Goal: Task Accomplishment & Management: Manage account settings

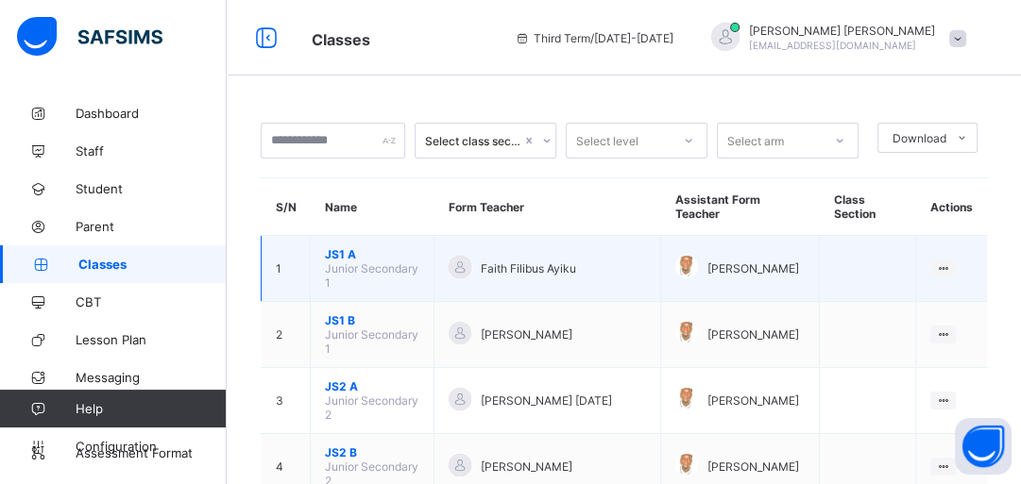
click at [332, 260] on span "JS1 A" at bounding box center [372, 254] width 94 height 14
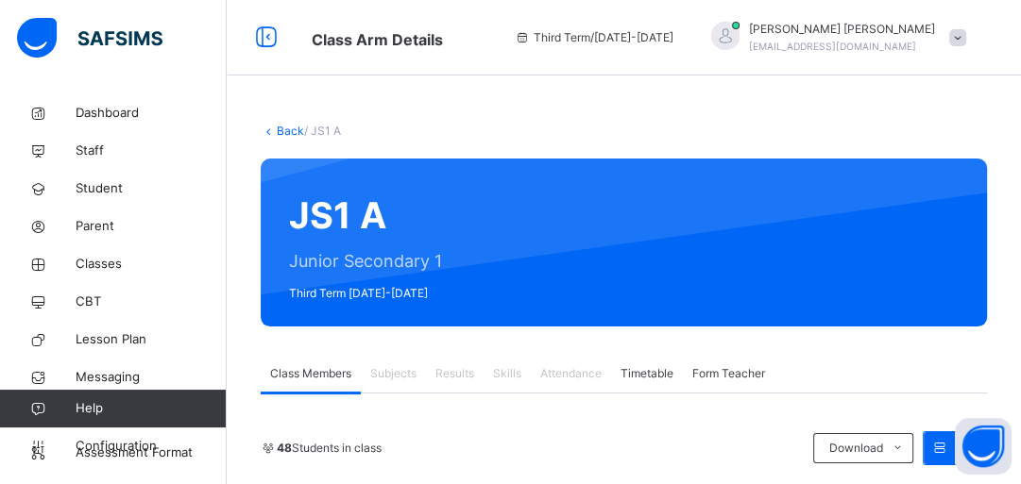
click at [966, 39] on span at bounding box center [957, 37] width 17 height 17
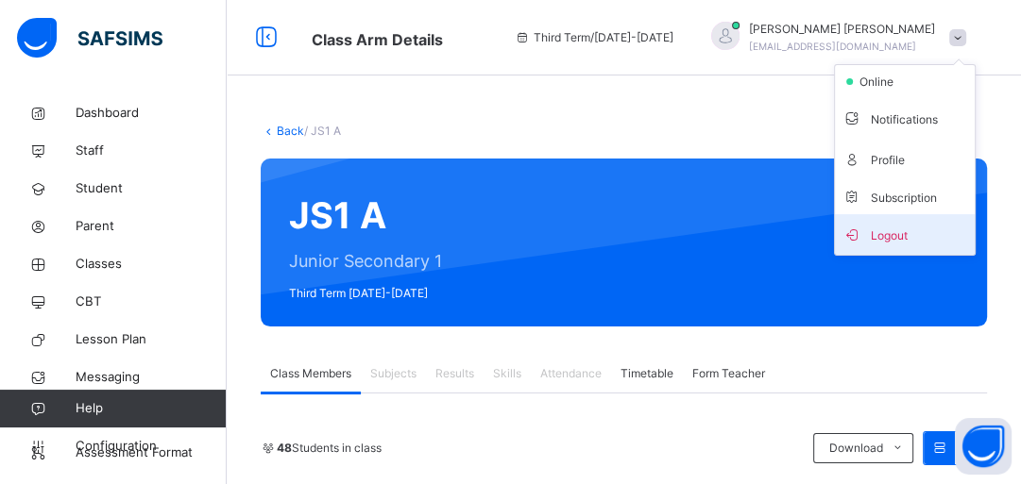
click at [924, 240] on span "Logout" at bounding box center [904, 234] width 125 height 25
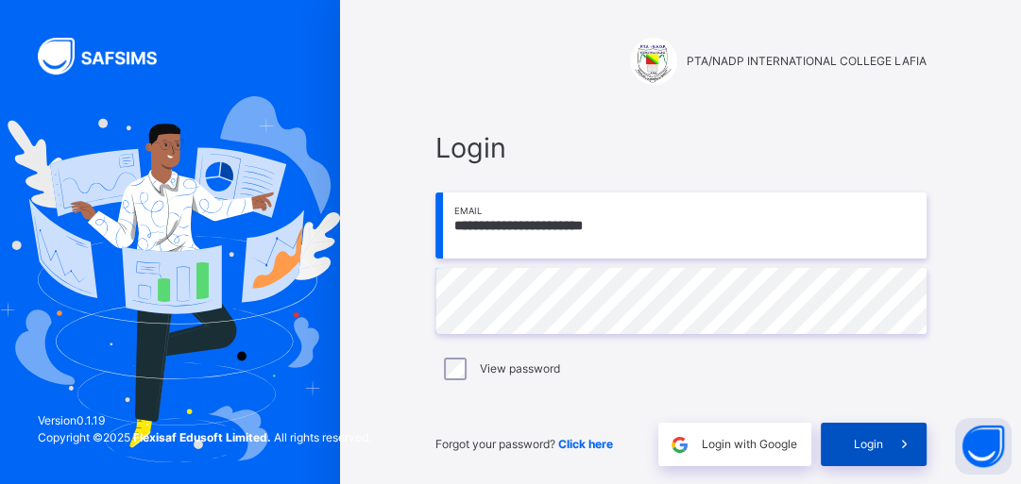
click at [876, 448] on span "Login" at bounding box center [868, 444] width 29 height 17
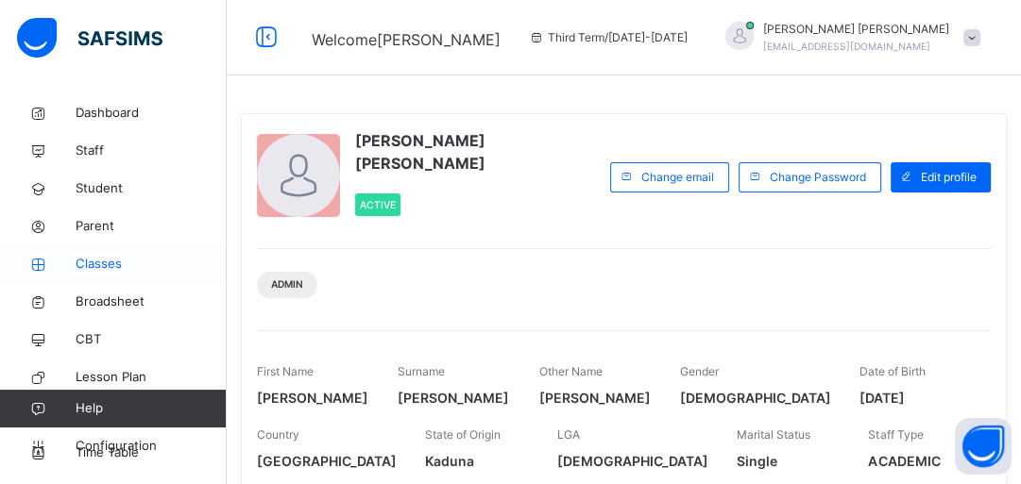
click at [113, 264] on span "Classes" at bounding box center [151, 264] width 151 height 19
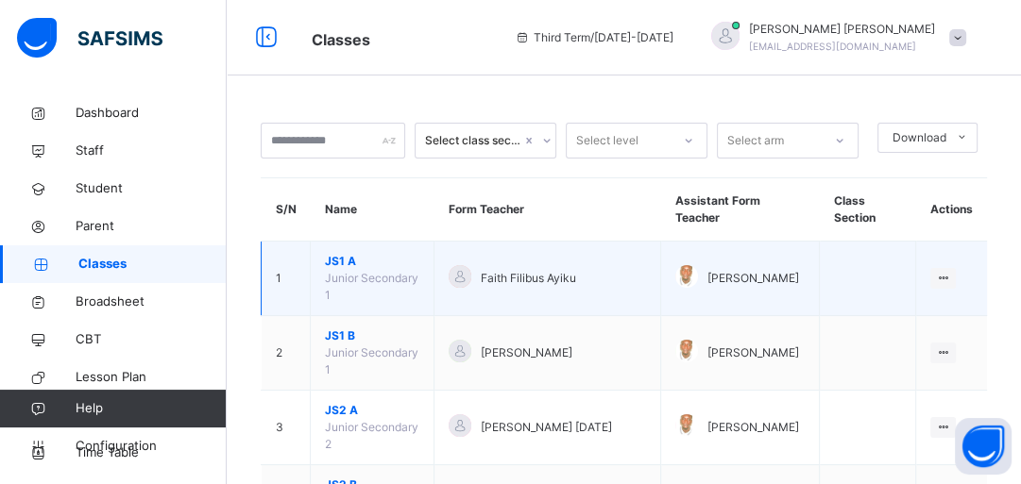
click at [336, 265] on span "JS1 A" at bounding box center [372, 261] width 94 height 17
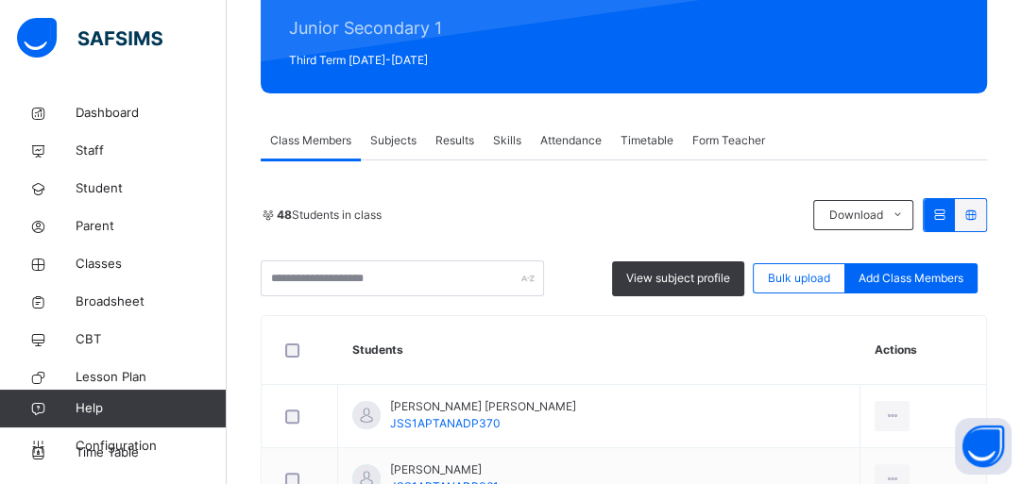
scroll to position [76, 0]
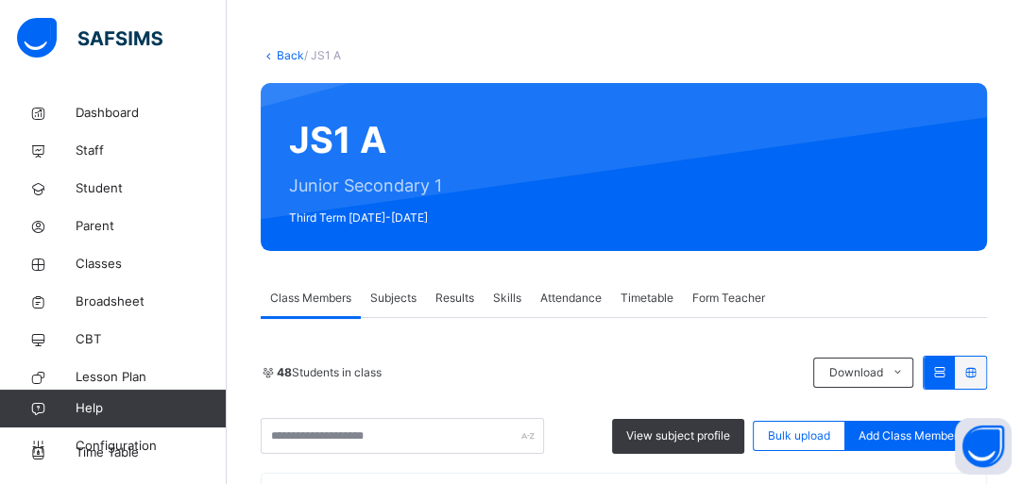
click at [444, 297] on span "Results" at bounding box center [454, 298] width 39 height 17
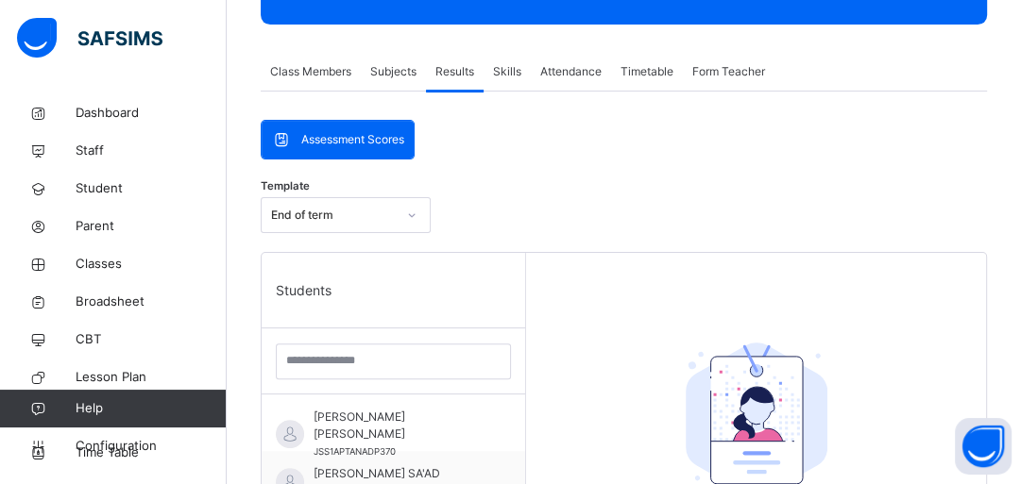
scroll to position [378, 0]
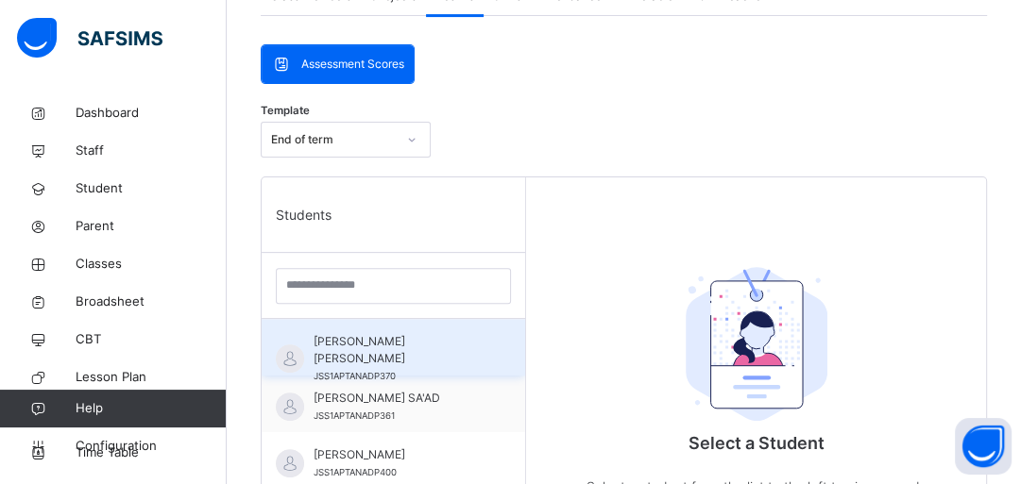
click at [381, 345] on span "[PERSON_NAME] [PERSON_NAME]" at bounding box center [398, 350] width 169 height 34
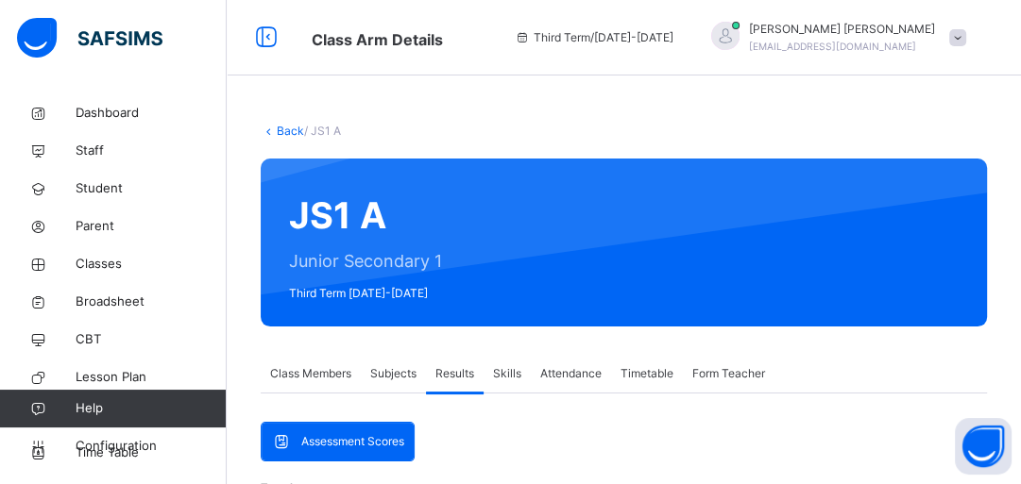
scroll to position [0, 0]
click at [258, 38] on icon at bounding box center [266, 38] width 32 height 34
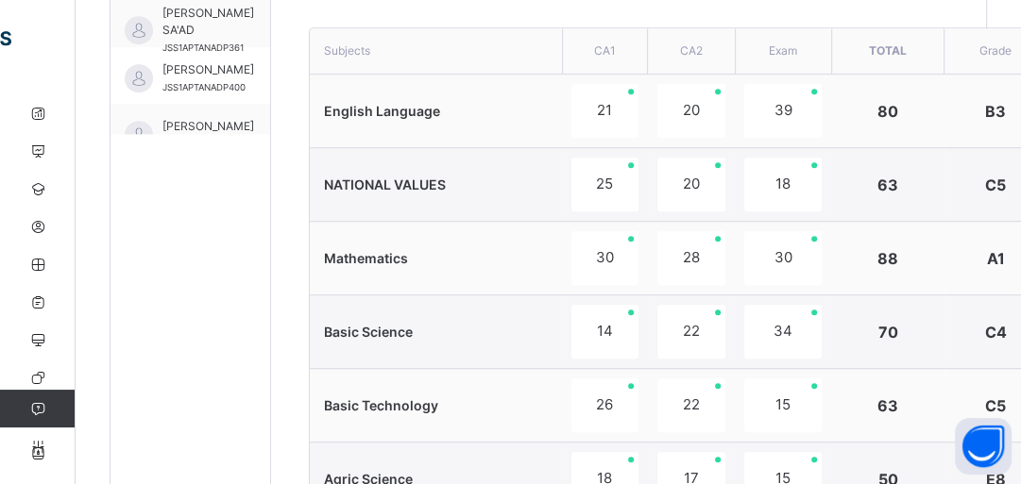
scroll to position [801, 0]
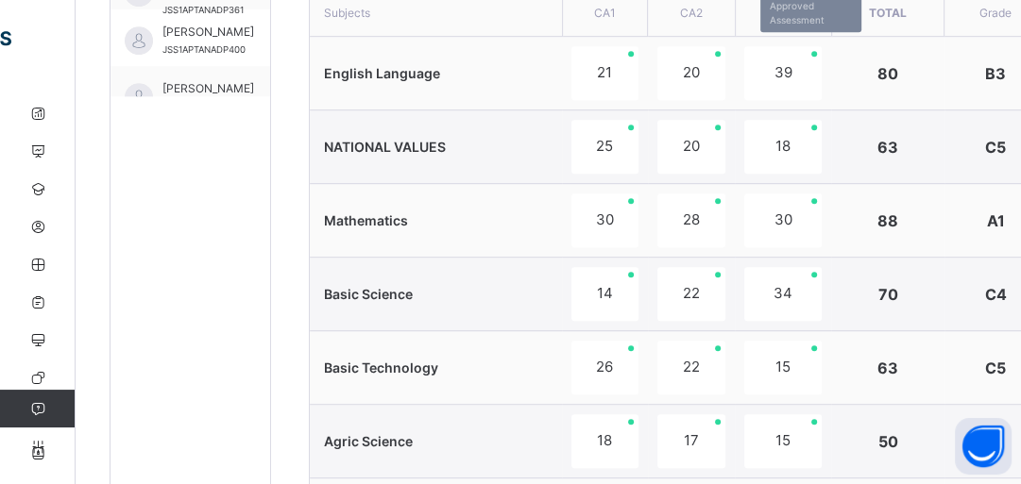
click at [778, 94] on div "39" at bounding box center [782, 73] width 77 height 54
click at [869, 74] on div "80" at bounding box center [886, 73] width 93 height 23
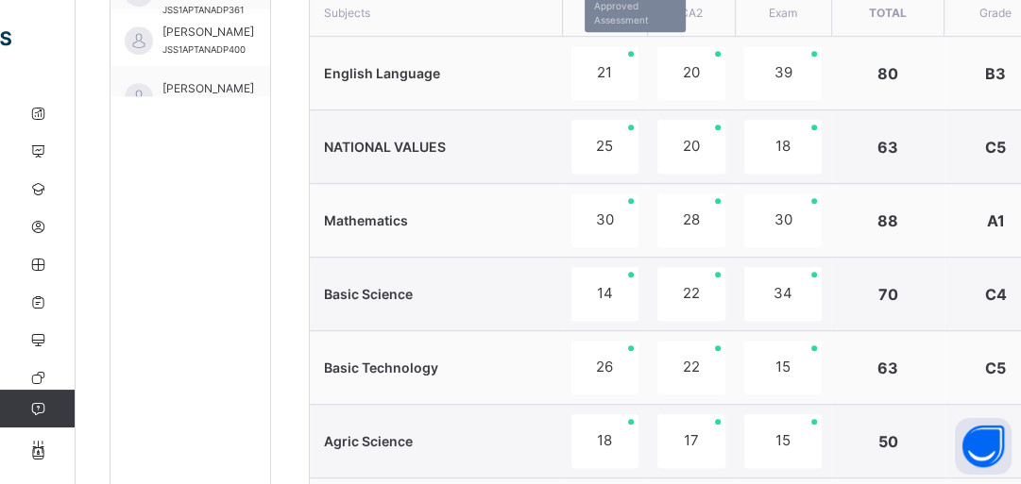
click at [596, 77] on div "21" at bounding box center [604, 73] width 67 height 54
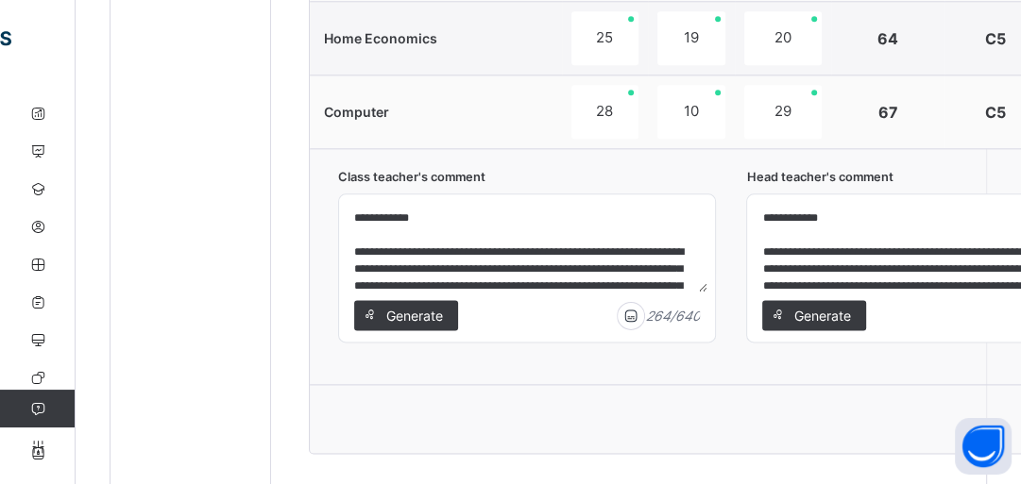
scroll to position [1707, 0]
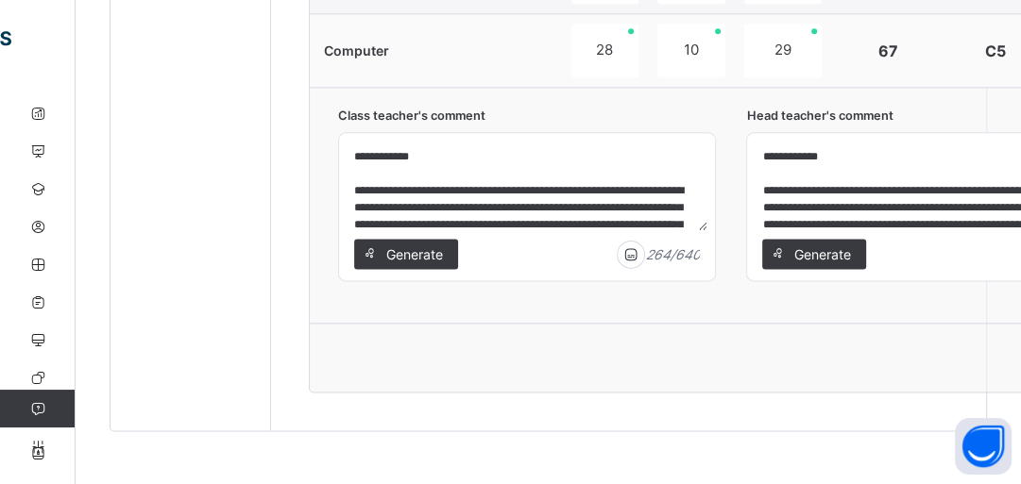
click at [885, 189] on textarea "**********" at bounding box center [935, 186] width 361 height 90
click at [906, 188] on textarea "**********" at bounding box center [935, 186] width 361 height 90
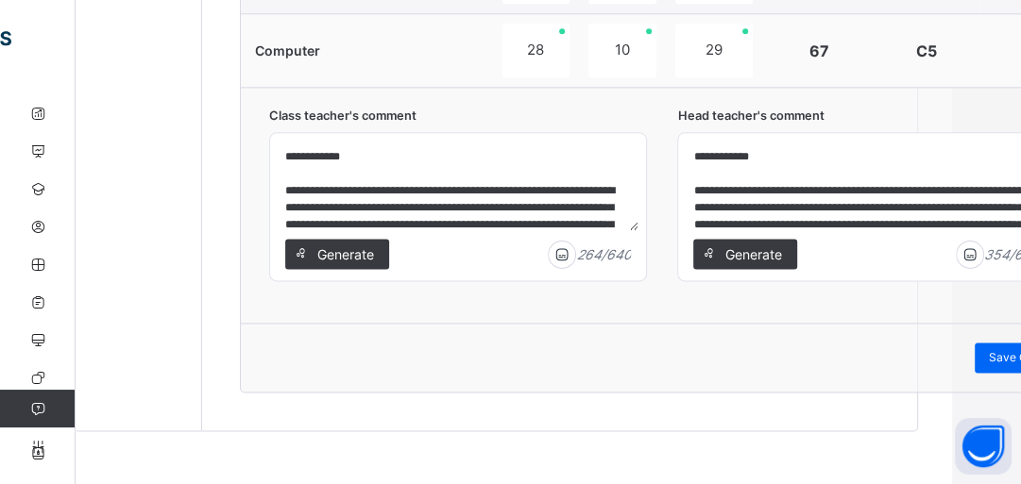
scroll to position [1707, 72]
click at [1006, 191] on textarea "**********" at bounding box center [863, 186] width 361 height 90
drag, startPoint x: 1010, startPoint y: 185, endPoint x: 808, endPoint y: 66, distance: 234.5
click at [808, 66] on td "67" at bounding box center [815, 51] width 112 height 74
click at [1017, 185] on textarea "**********" at bounding box center [863, 186] width 361 height 90
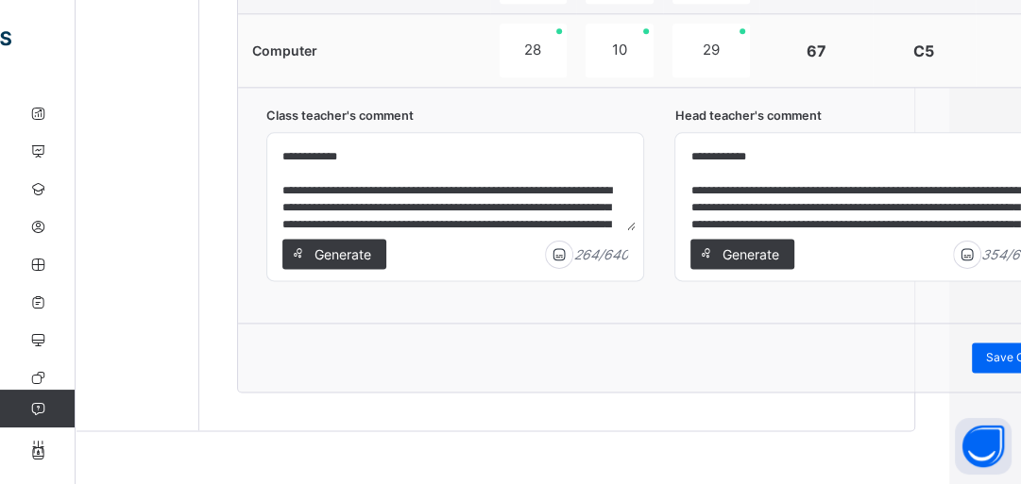
click at [982, 222] on textarea "**********" at bounding box center [863, 186] width 361 height 90
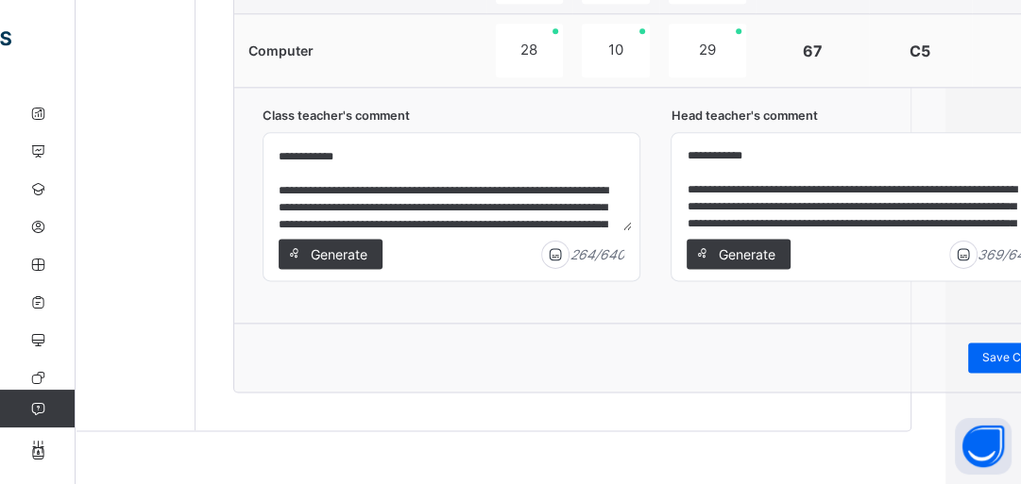
click at [1005, 186] on textarea "**********" at bounding box center [859, 186] width 361 height 90
click at [987, 146] on textarea "**********" at bounding box center [859, 186] width 361 height 90
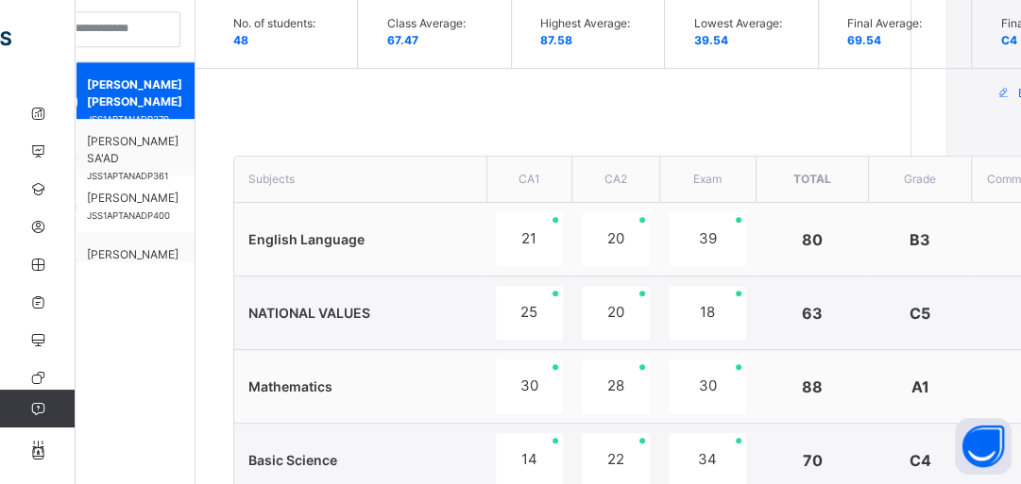
scroll to position [574, 76]
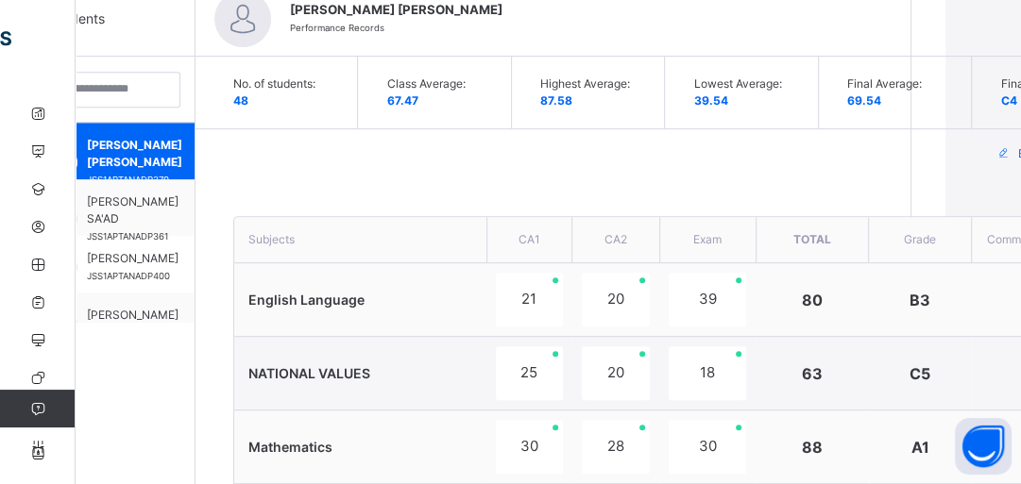
type textarea "**********"
click at [1001, 239] on th "Comment" at bounding box center [1039, 240] width 134 height 46
click at [944, 238] on th "Grade" at bounding box center [920, 240] width 103 height 46
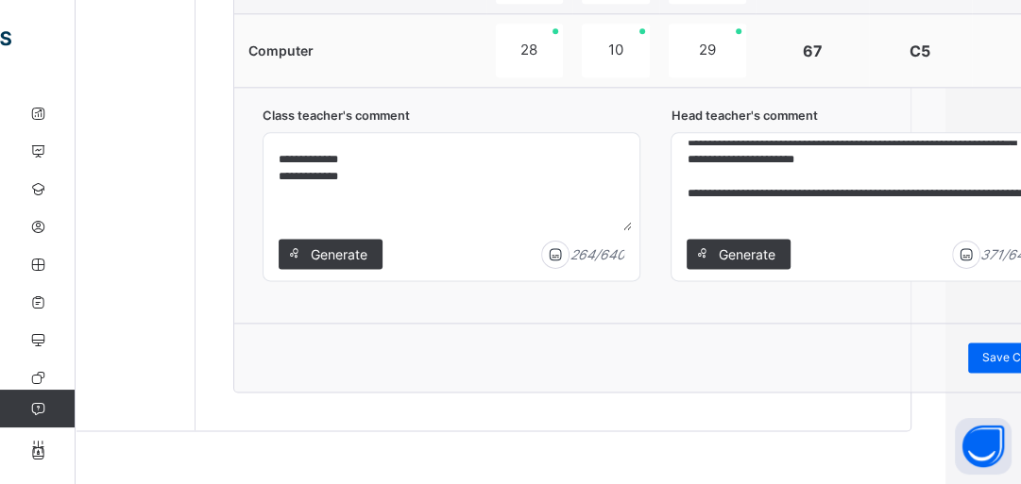
scroll to position [116, 0]
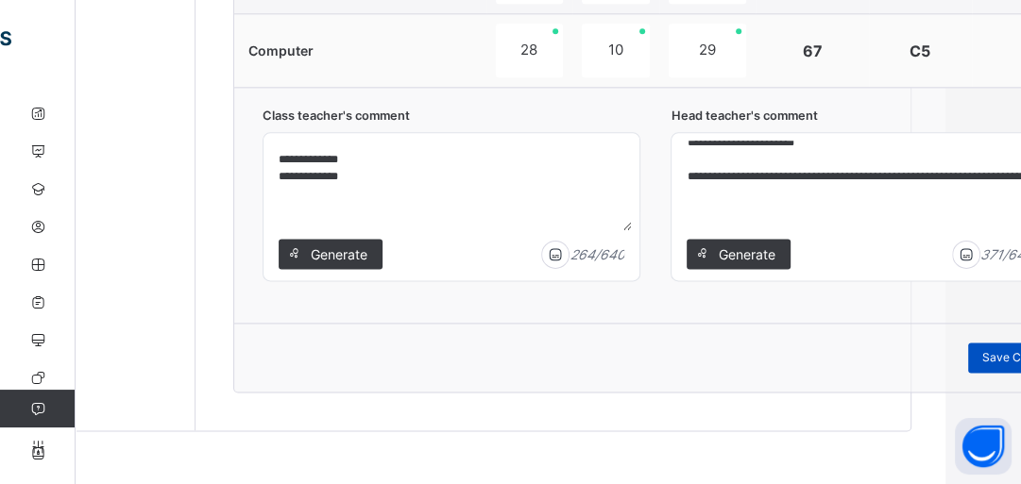
click at [981, 348] on div "Save Comment" at bounding box center [1023, 358] width 110 height 30
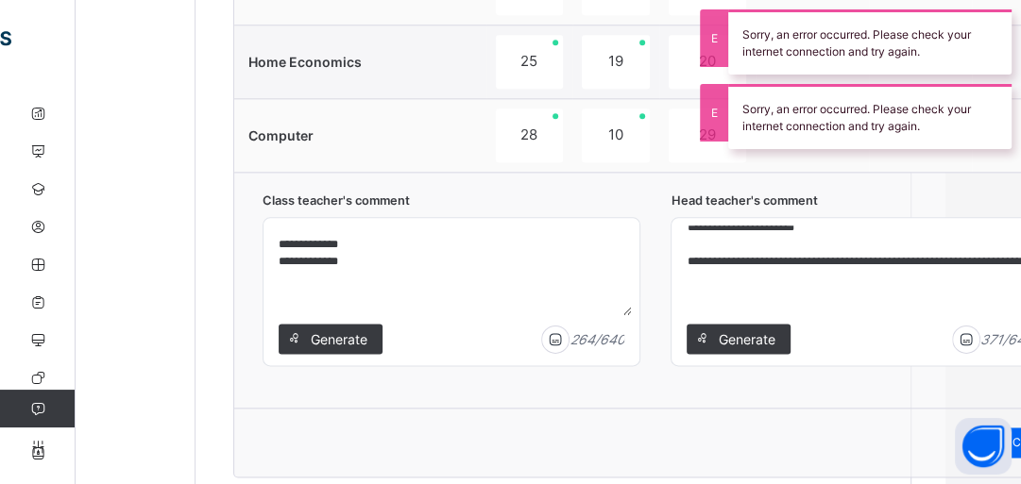
scroll to position [1632, 76]
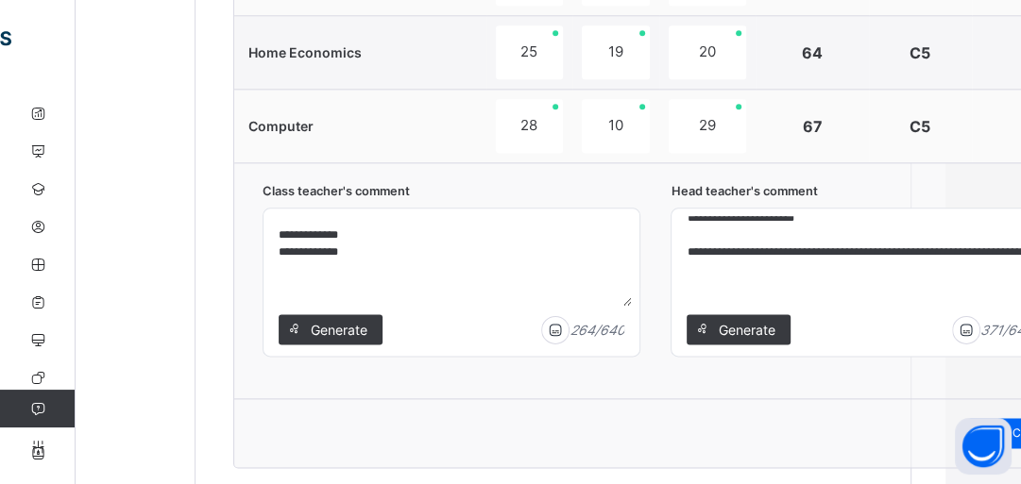
click at [367, 115] on td "Computer" at bounding box center [360, 127] width 252 height 74
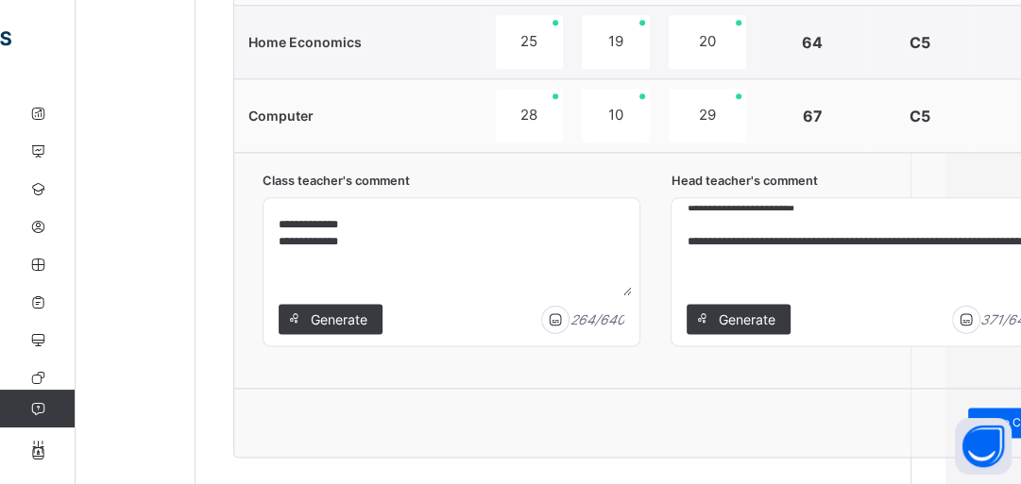
scroll to position [1707, 76]
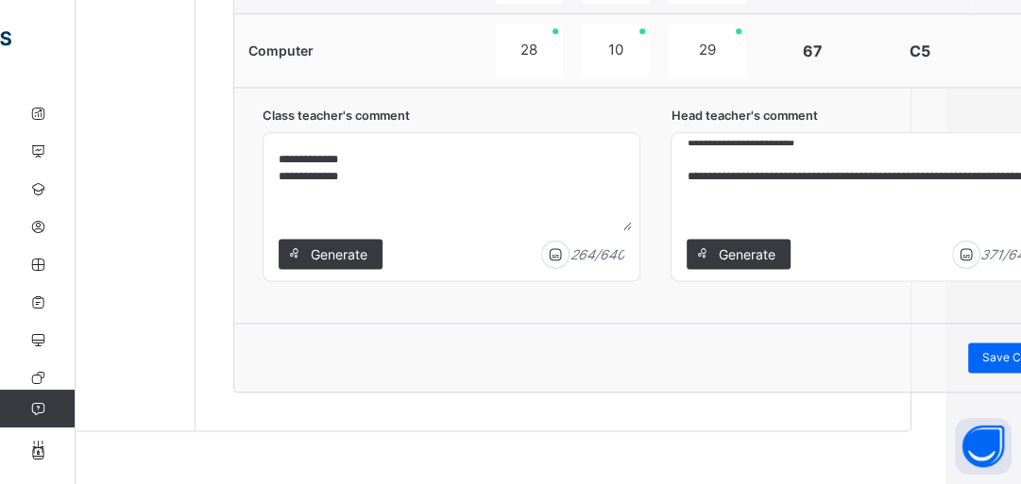
click at [893, 303] on div "**********" at bounding box center [670, 205] width 872 height 236
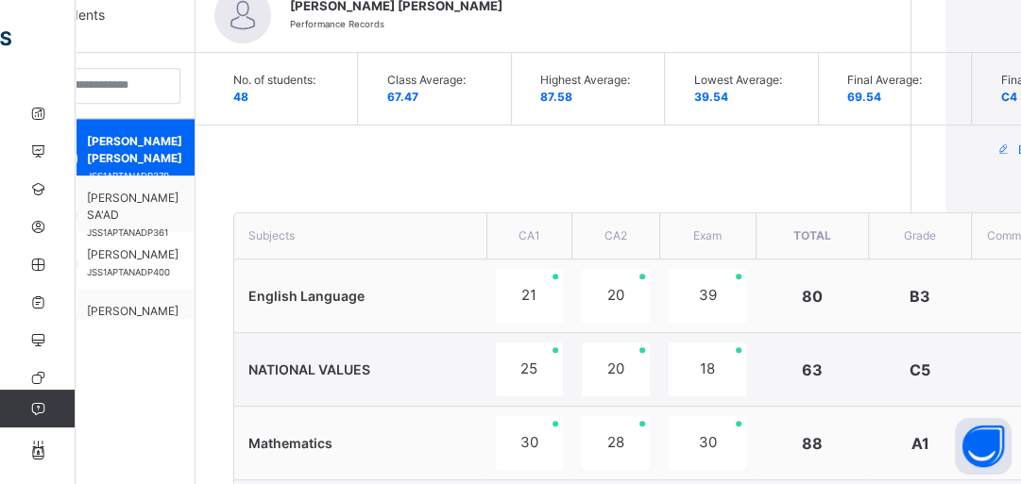
scroll to position [574, 76]
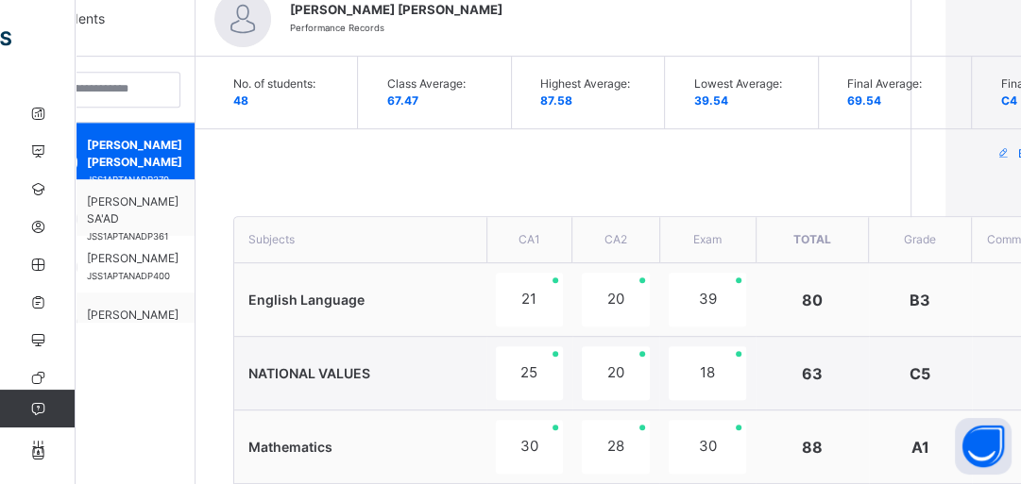
click at [994, 257] on th "Comment" at bounding box center [1039, 240] width 134 height 46
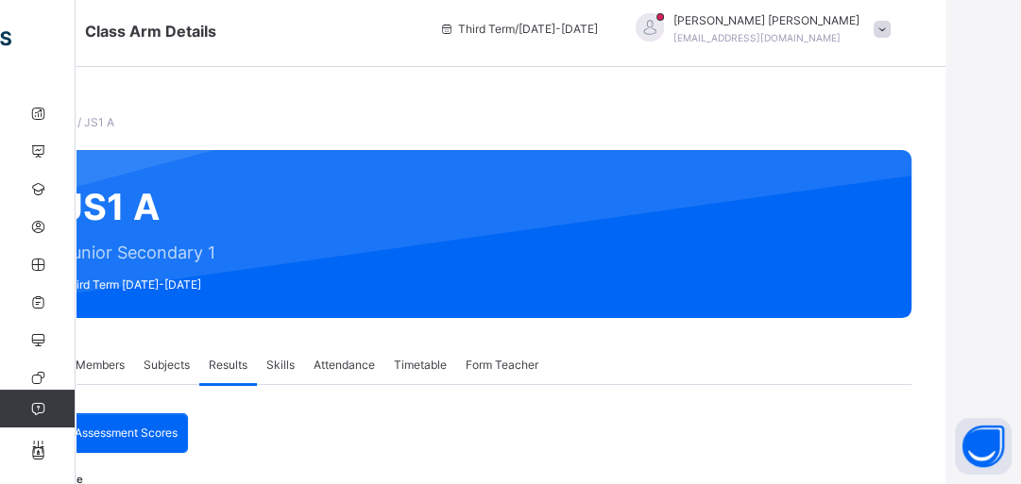
scroll to position [0, 76]
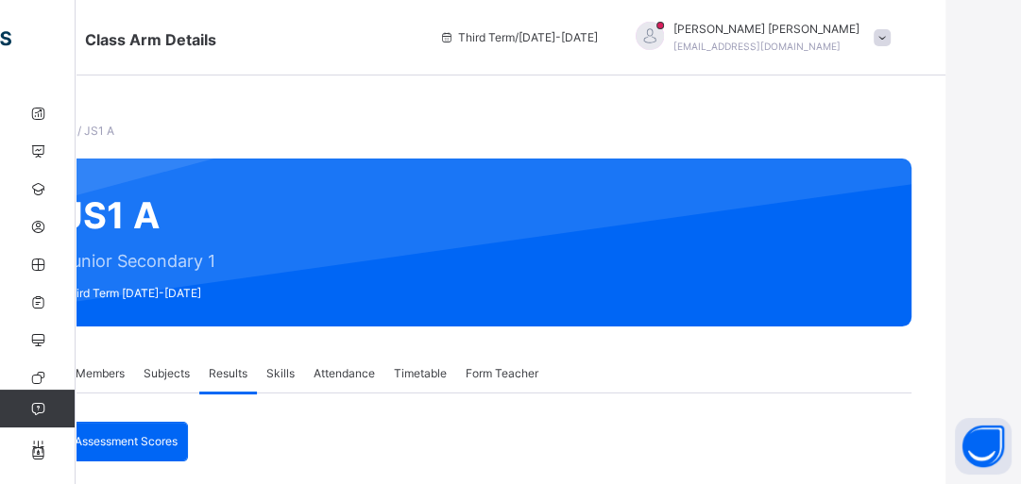
click at [916, 71] on div "Third Term / [DATE]-[DATE] [PERSON_NAME] [EMAIL_ADDRESS][DOMAIN_NAME]" at bounding box center [688, 38] width 516 height 76
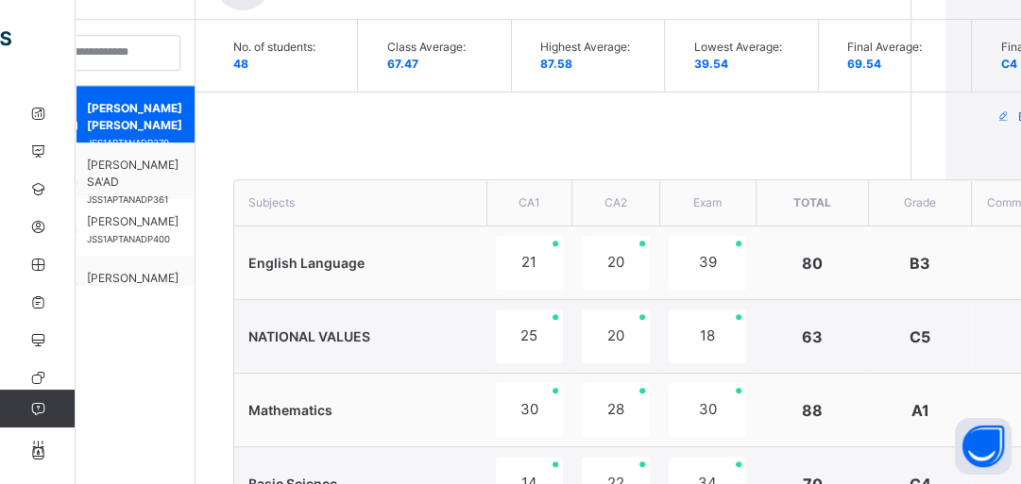
scroll to position [499, 76]
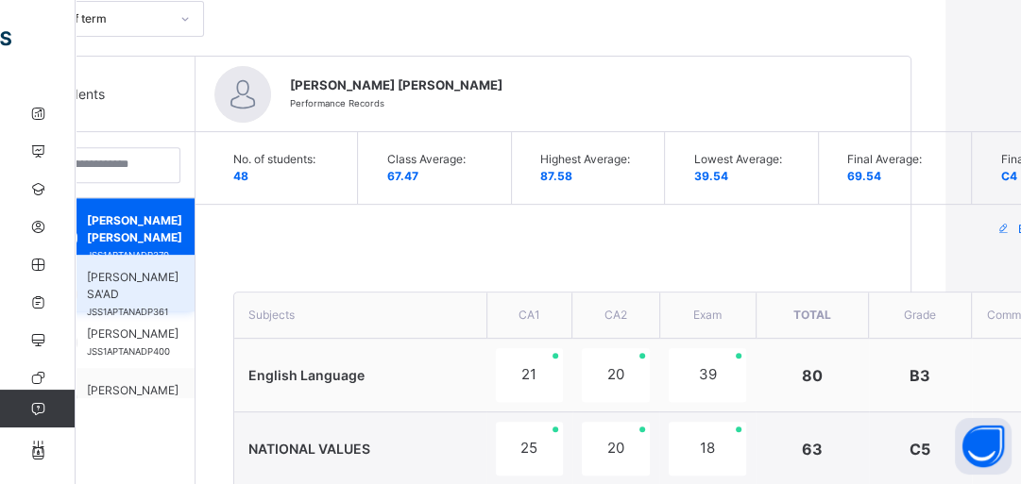
click at [128, 281] on span "[PERSON_NAME] SA'AD" at bounding box center [133, 286] width 92 height 34
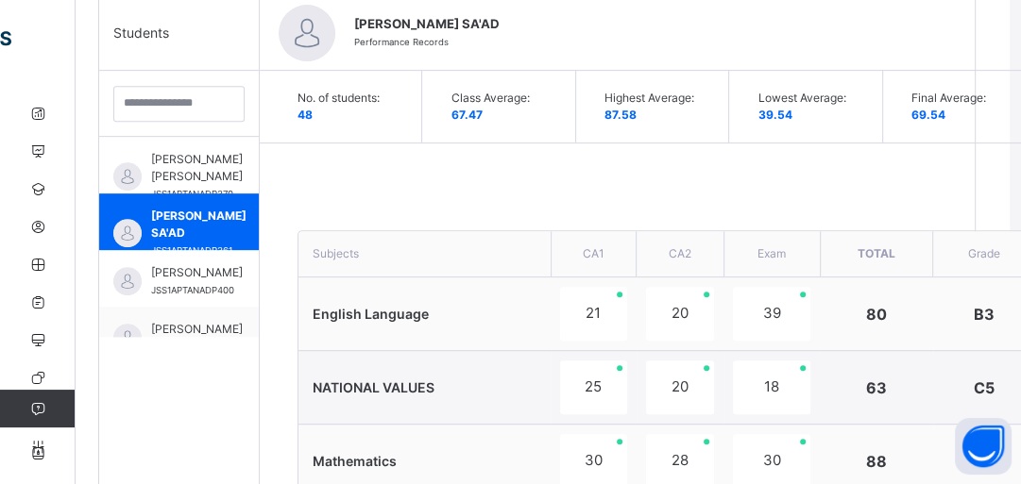
scroll to position [687, 11]
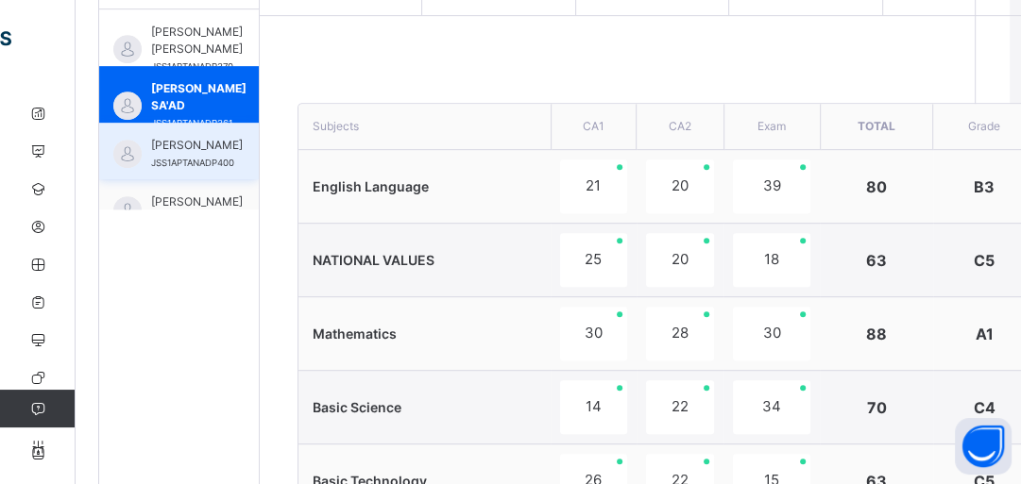
click at [178, 154] on span "[PERSON_NAME]" at bounding box center [197, 145] width 92 height 17
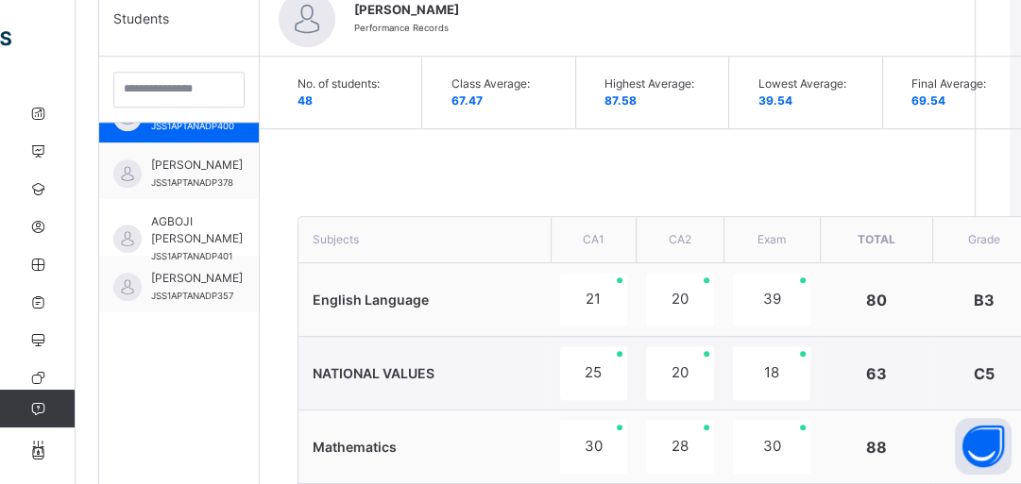
scroll to position [151, 0]
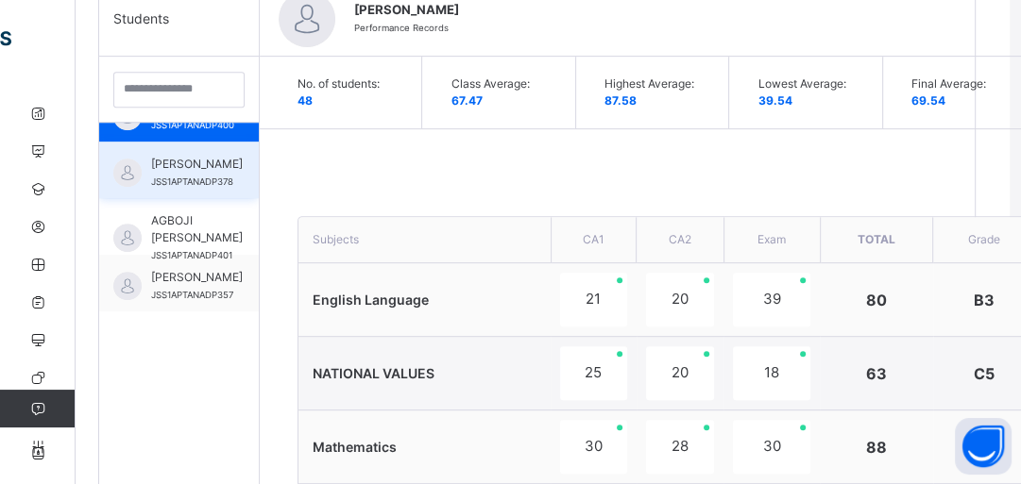
click at [176, 163] on span "[PERSON_NAME]" at bounding box center [197, 164] width 92 height 17
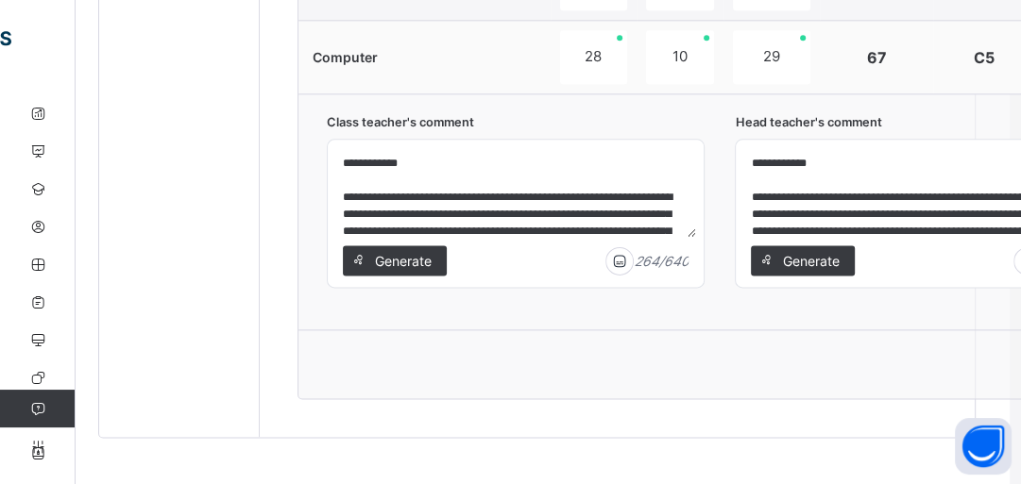
scroll to position [1707, 11]
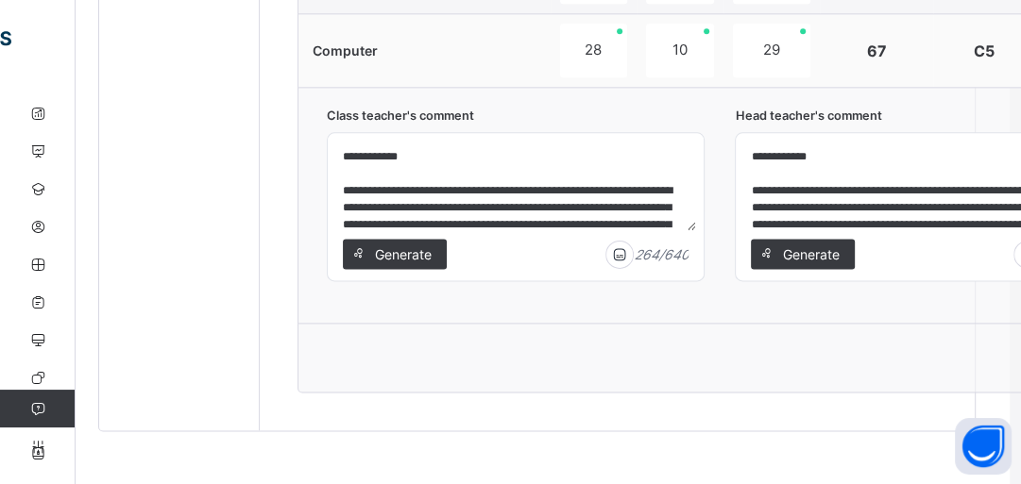
click at [1006, 194] on textarea "**********" at bounding box center [923, 186] width 361 height 90
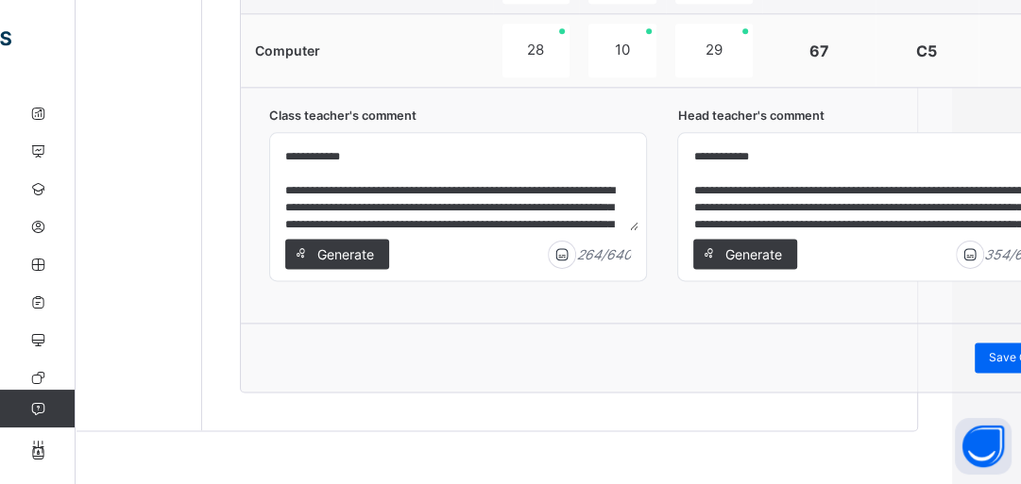
scroll to position [1707, 72]
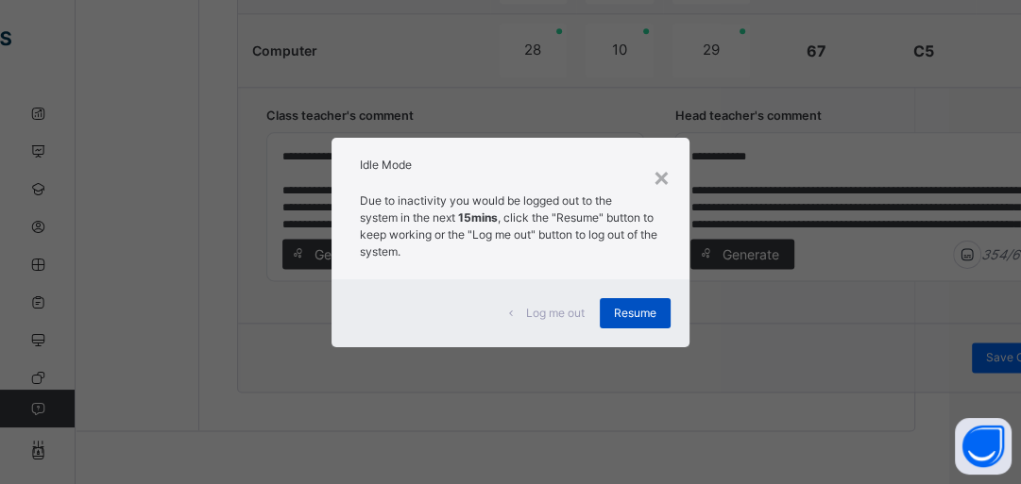
click at [643, 321] on div "Resume" at bounding box center [635, 313] width 71 height 30
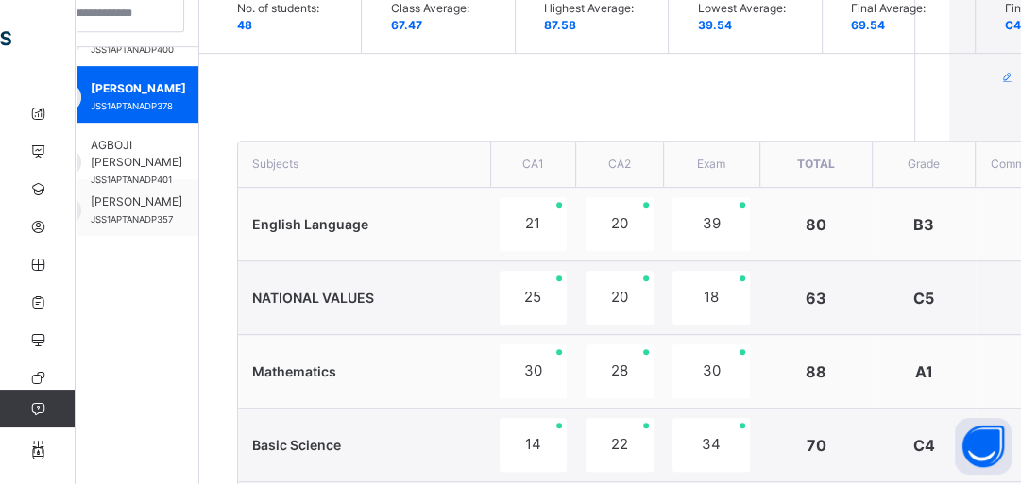
scroll to position [650, 72]
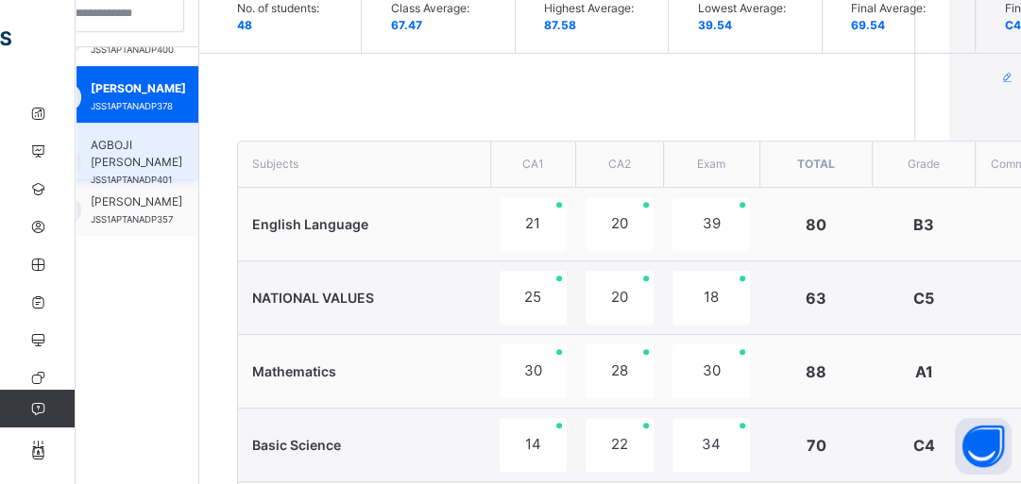
click at [150, 144] on span "AGBOJI [PERSON_NAME]" at bounding box center [137, 154] width 92 height 34
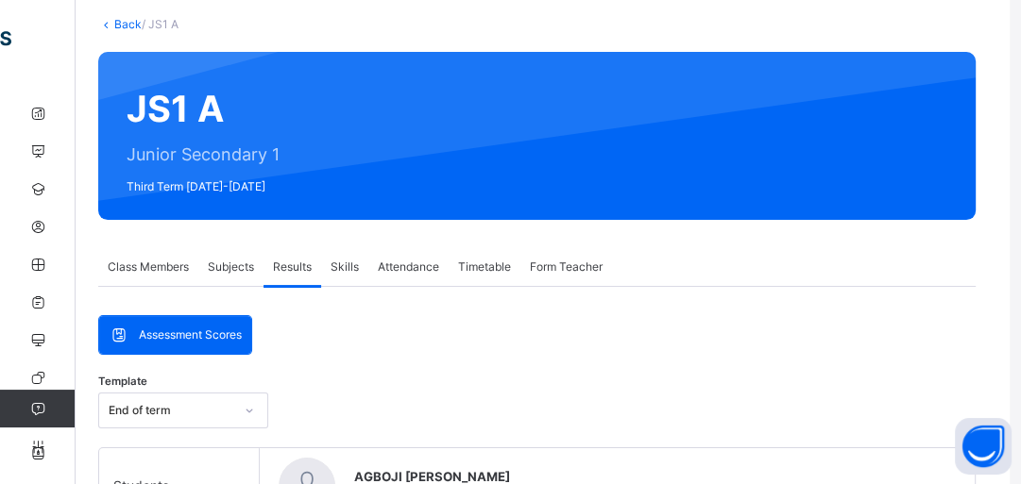
scroll to position [0, 11]
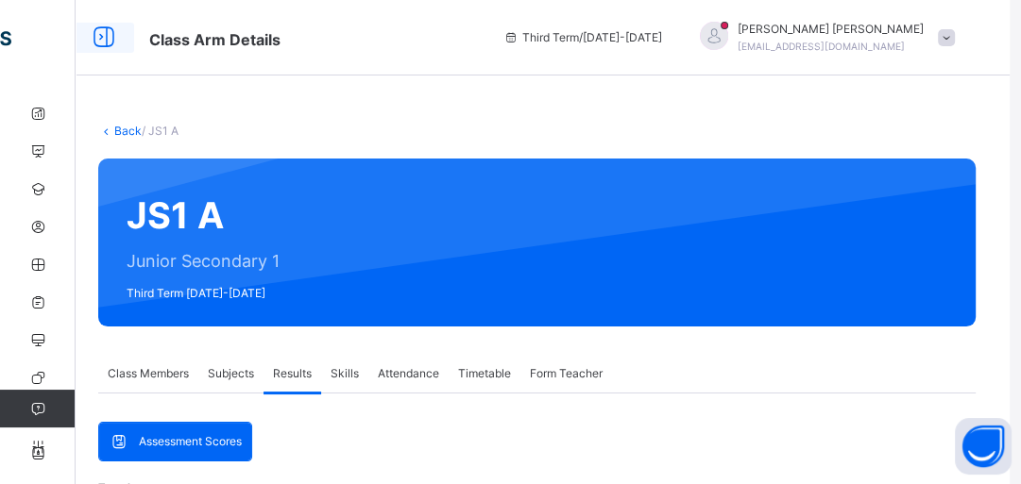
click at [110, 42] on icon at bounding box center [104, 38] width 32 height 34
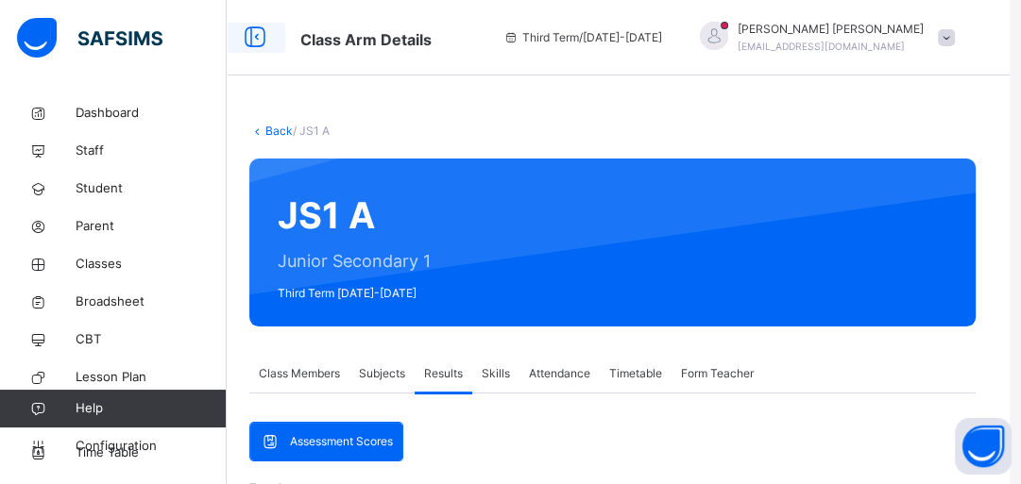
click at [257, 42] on icon at bounding box center [255, 38] width 32 height 34
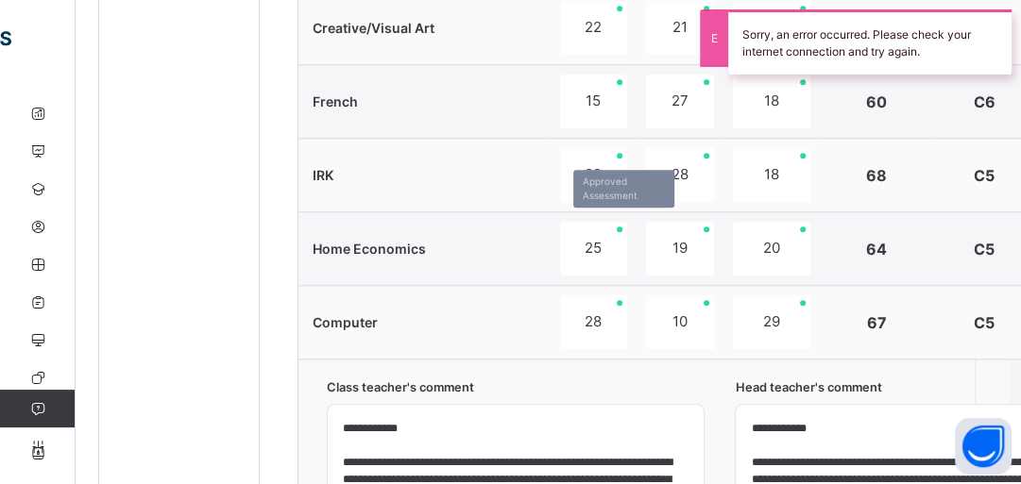
scroll to position [1662, 11]
